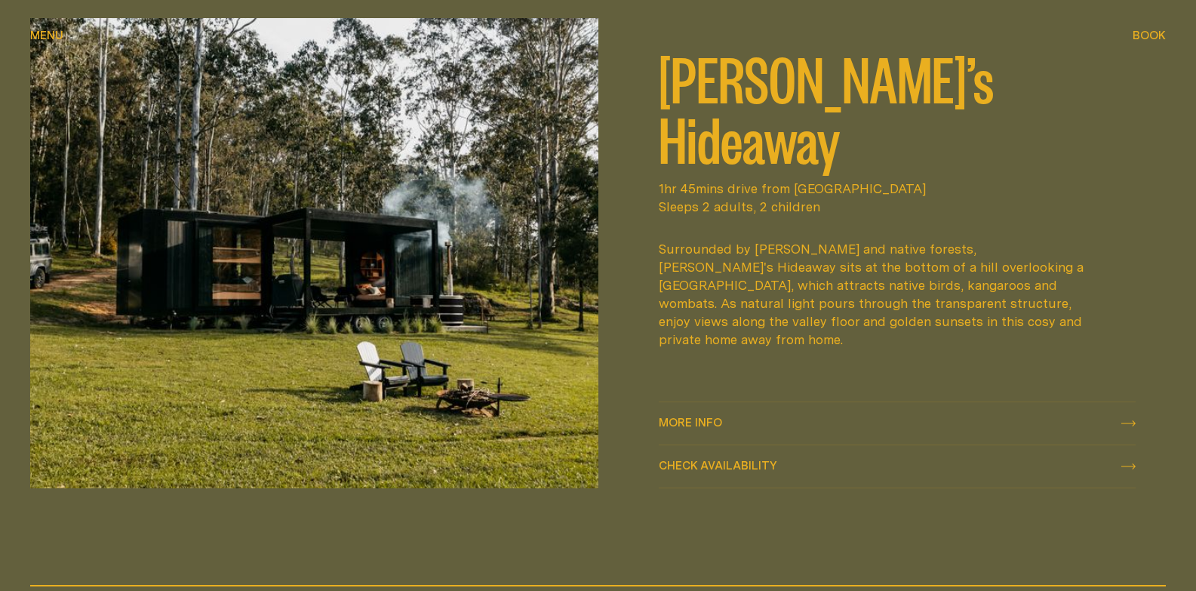
scroll to position [674, 0]
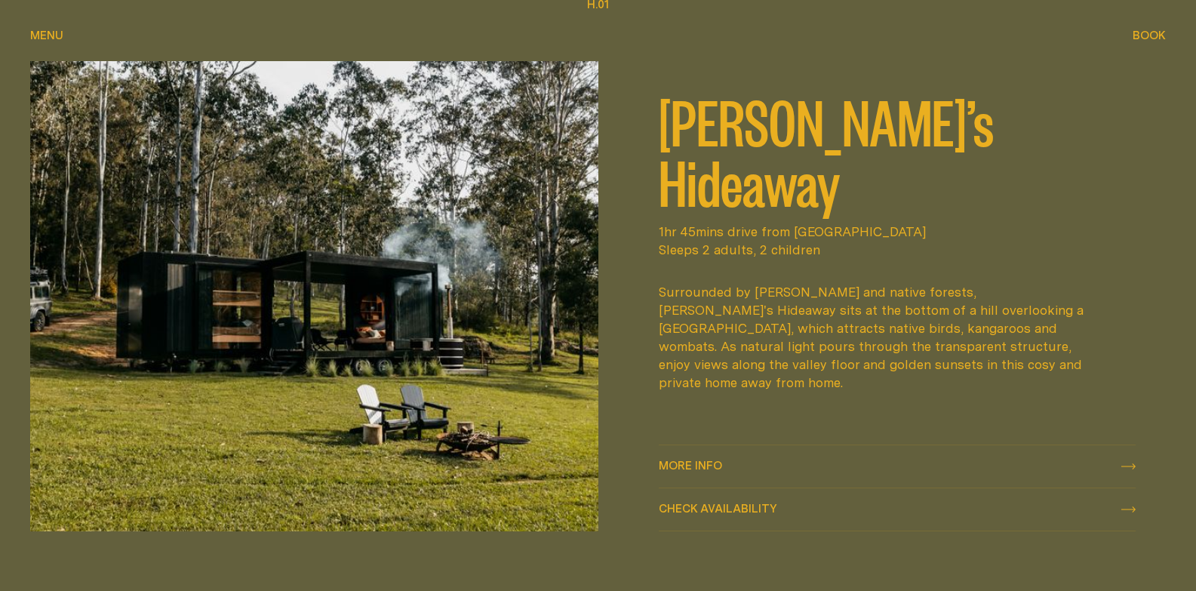
click at [715, 509] on span "Check availability" at bounding box center [718, 508] width 118 height 11
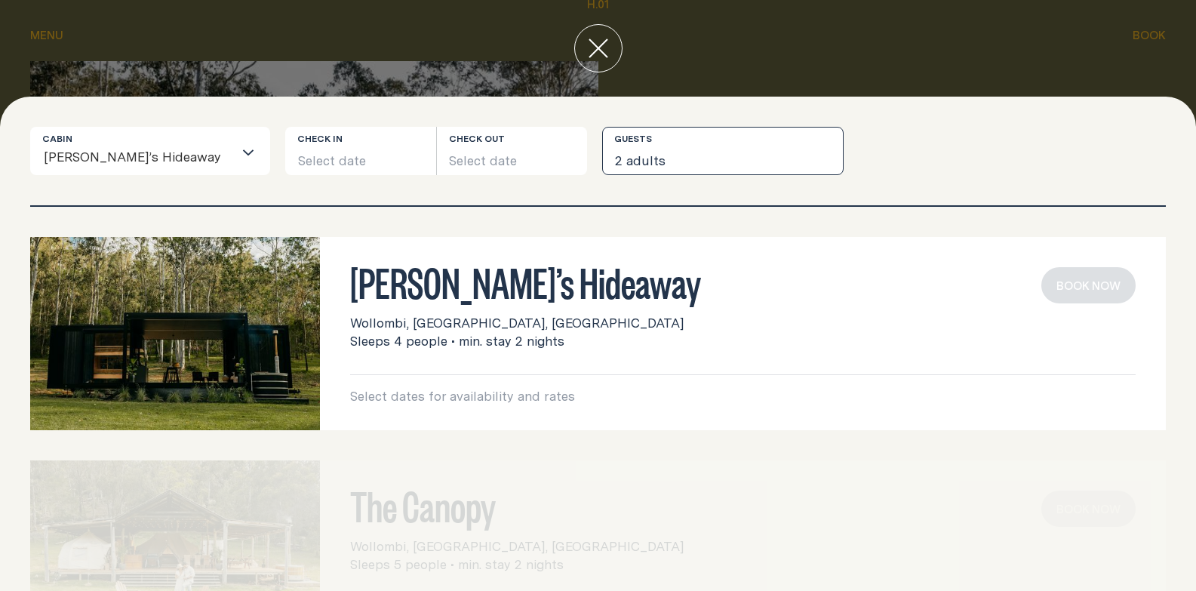
click at [619, 155] on button "2 adults" at bounding box center [723, 151] width 242 height 48
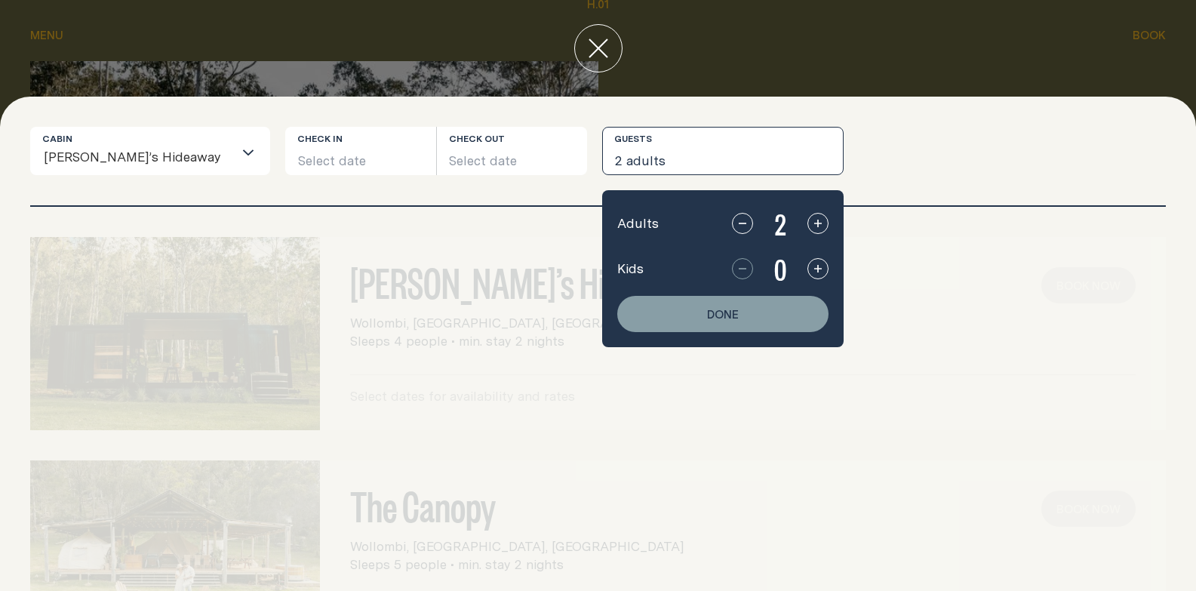
click at [812, 272] on icon "button" at bounding box center [818, 269] width 12 height 12
click at [873, 155] on div "Cabin [PERSON_NAME]’s Hideaway Loading... Check in Select date Check out Select…" at bounding box center [598, 151] width 1136 height 48
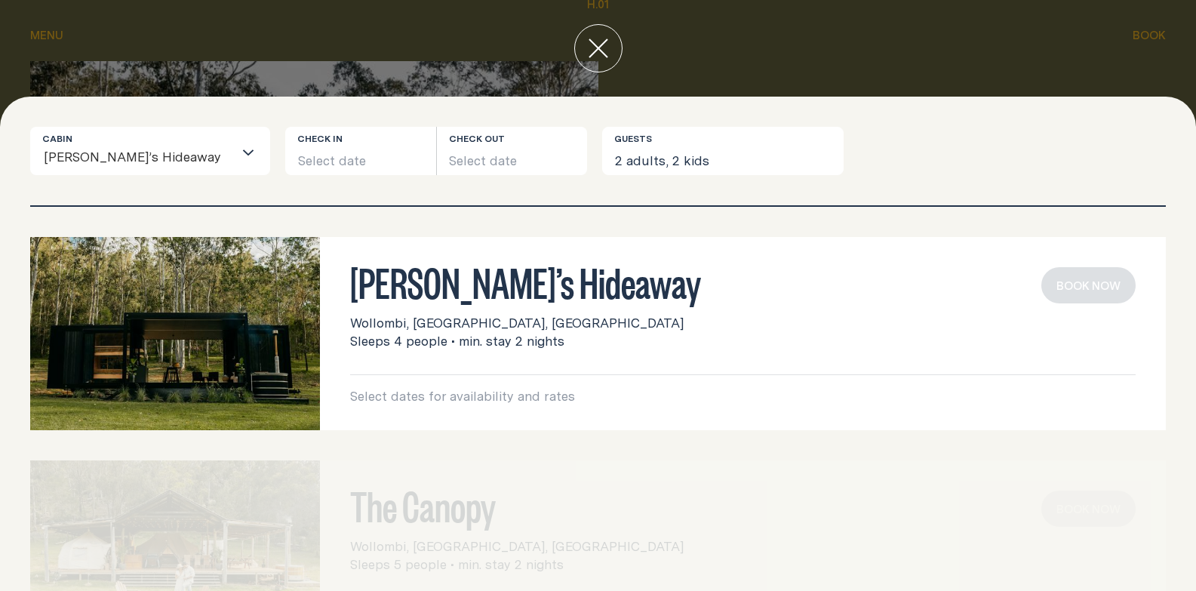
click at [596, 38] on button "close" at bounding box center [598, 48] width 48 height 48
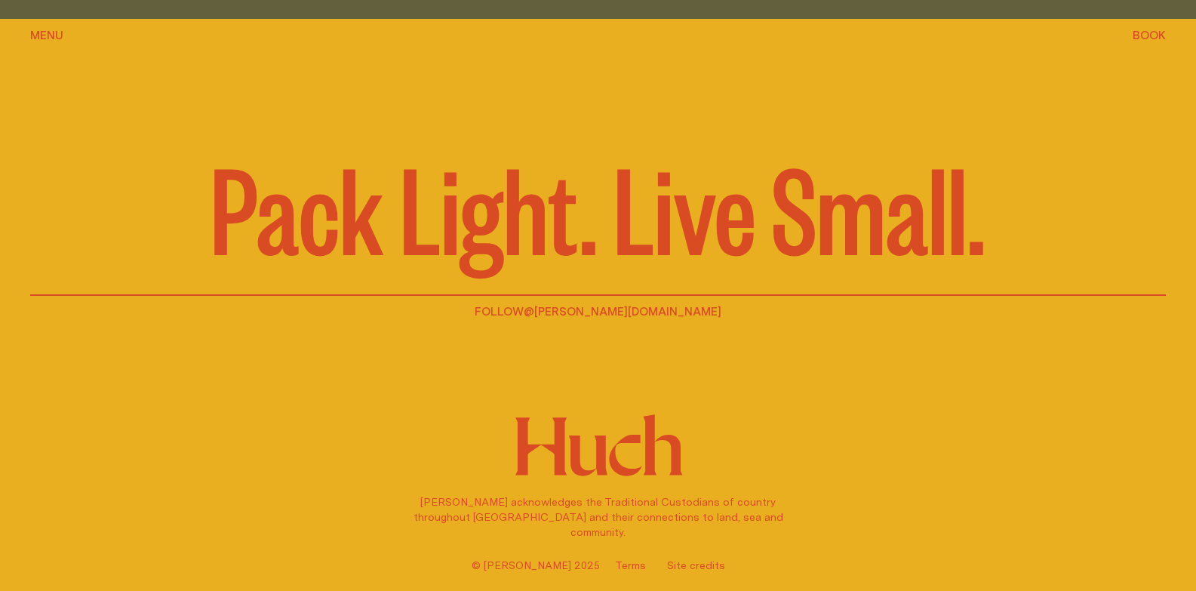
scroll to position [3227, 0]
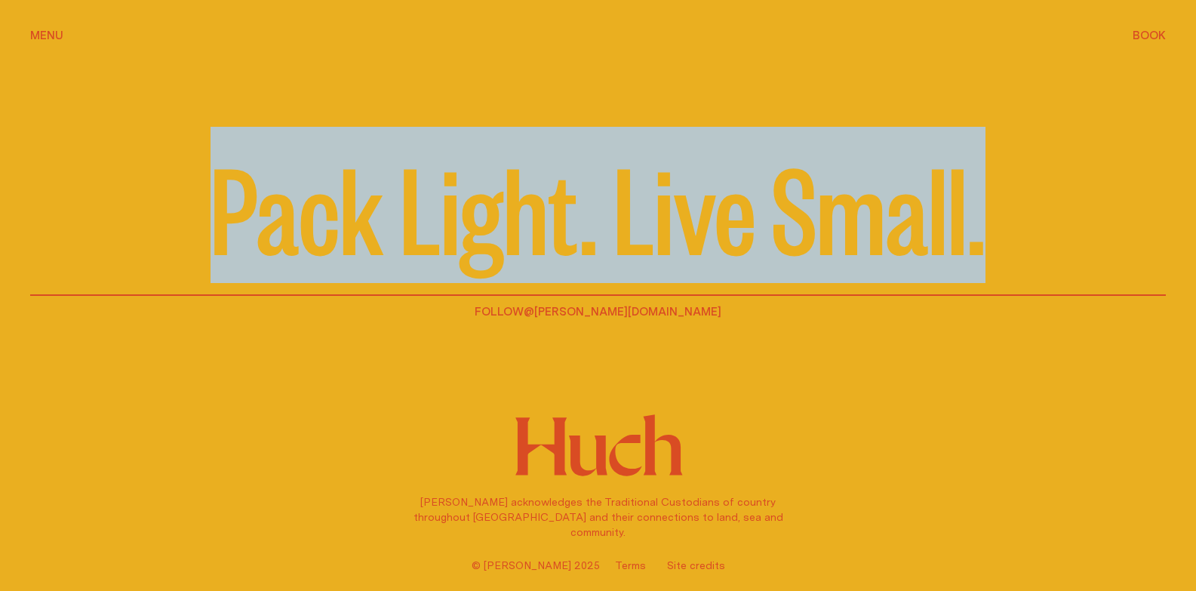
drag, startPoint x: 182, startPoint y: 207, endPoint x: 1002, endPoint y: 211, distance: 819.7
click at [1002, 211] on div "Pack Light. Live Small." at bounding box center [598, 157] width 1136 height 278
drag, startPoint x: 1002, startPoint y: 211, endPoint x: 306, endPoint y: 234, distance: 696.2
click at [306, 234] on div "Pack Light. Live Small." at bounding box center [598, 157] width 1136 height 278
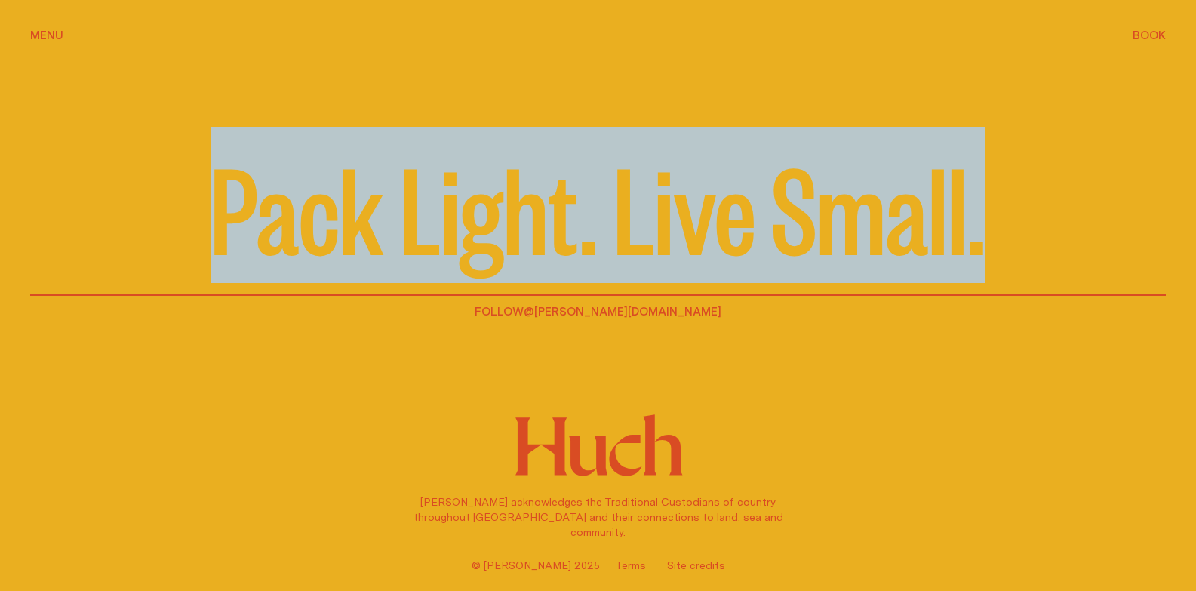
click at [306, 234] on p "Pack Light. Live Small." at bounding box center [598, 205] width 775 height 121
